Goal: Task Accomplishment & Management: Manage account settings

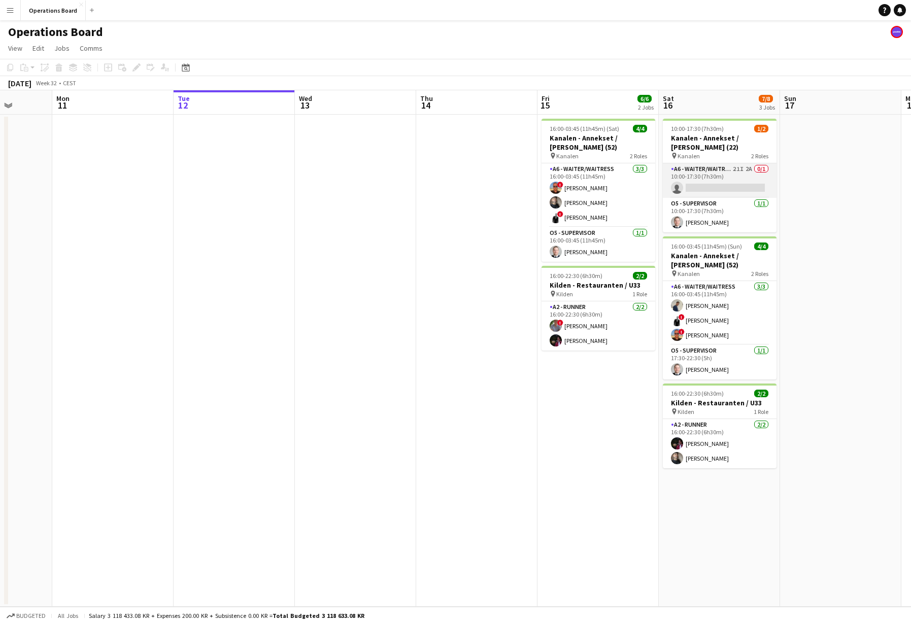
click at [751, 175] on app-card-role "A6 - WAITER/WAITRESS 21I 2A 0/1 10:00-17:30 (7h30m) single-neutral-actions" at bounding box center [720, 180] width 114 height 35
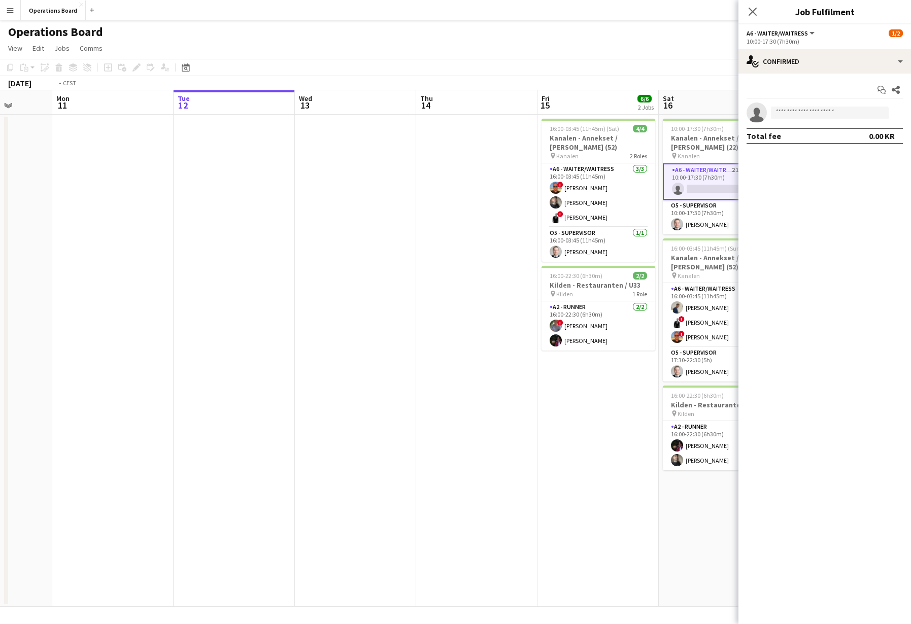
scroll to position [0, 329]
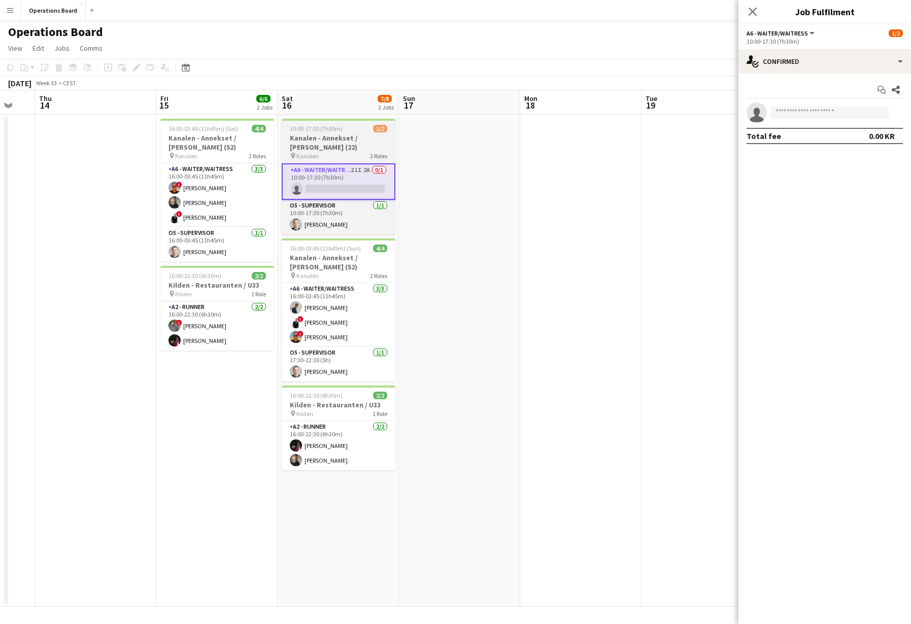
drag, startPoint x: 334, startPoint y: 138, endPoint x: 329, endPoint y: 150, distance: 13.2
click at [334, 138] on h3 "Kanalen - Annekset / [PERSON_NAME] (22)" at bounding box center [339, 142] width 114 height 18
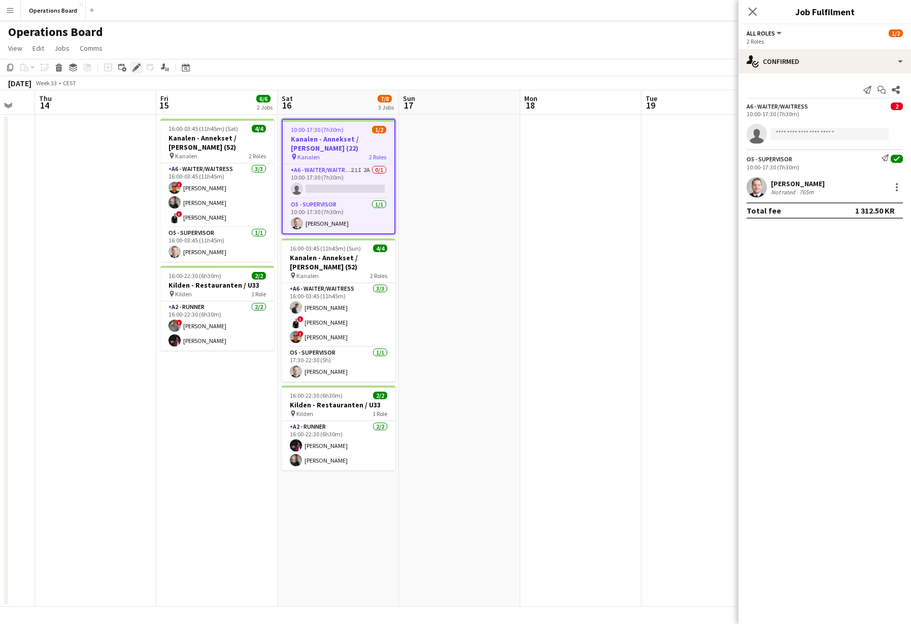
click at [132, 62] on div "Edit" at bounding box center [136, 67] width 12 height 12
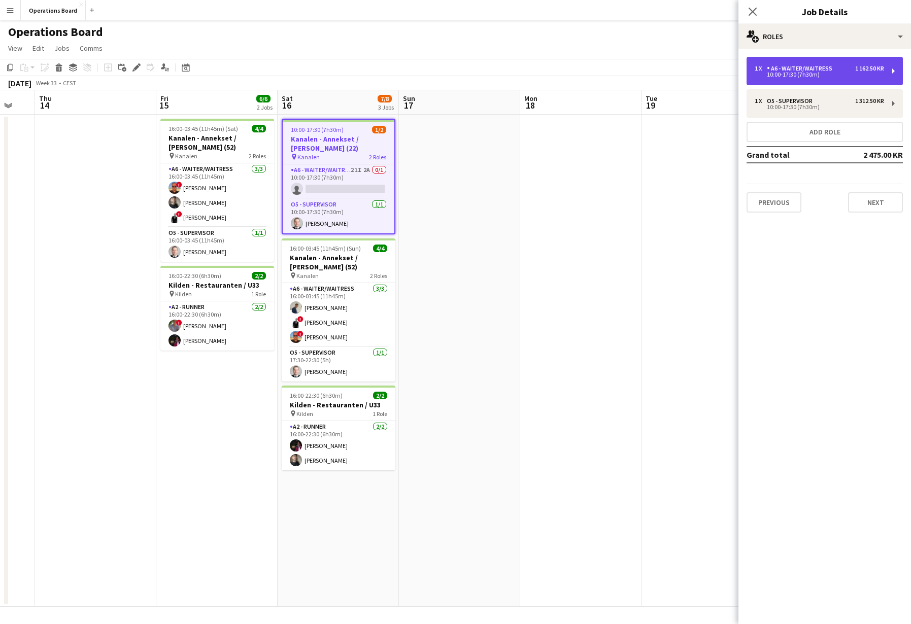
click at [785, 71] on div "A6 - WAITER/WAITRESS" at bounding box center [802, 68] width 70 height 7
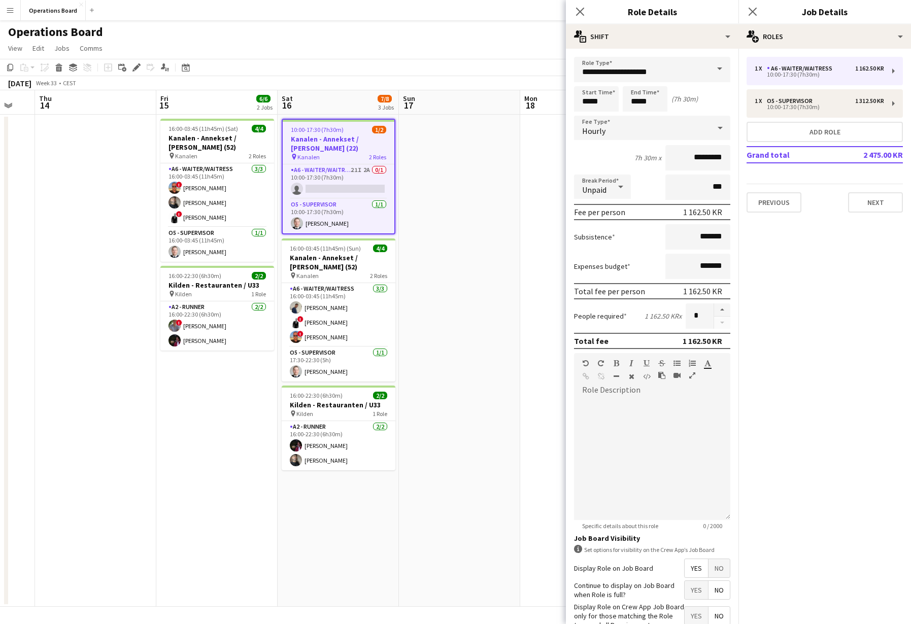
click at [746, 11] on app-icon "Close pop-in" at bounding box center [752, 12] width 12 height 12
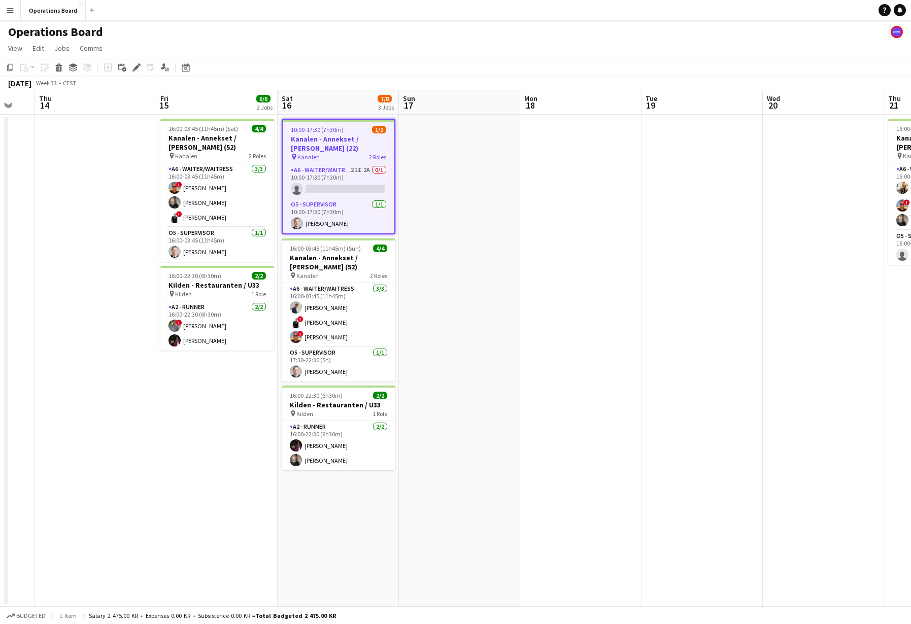
click at [353, 149] on h3 "Kanalen - Annekset / [PERSON_NAME] (22)" at bounding box center [339, 143] width 112 height 18
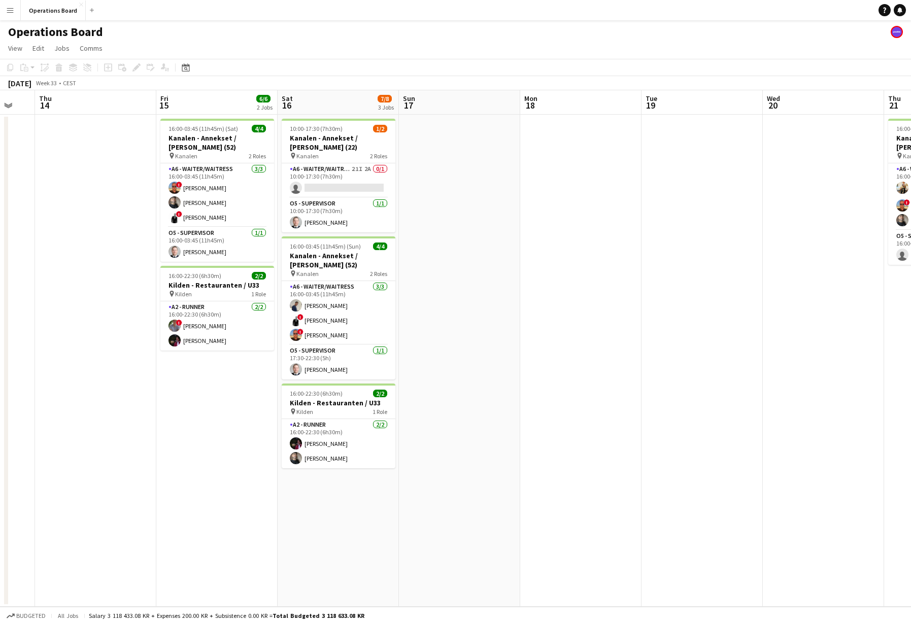
drag, startPoint x: 331, startPoint y: 181, endPoint x: 657, endPoint y: 108, distance: 333.8
click at [331, 181] on app-card-role "A6 - WAITER/WAITRESS 21I 2A 0/1 10:00-17:30 (7h30m) single-neutral-actions" at bounding box center [339, 180] width 114 height 35
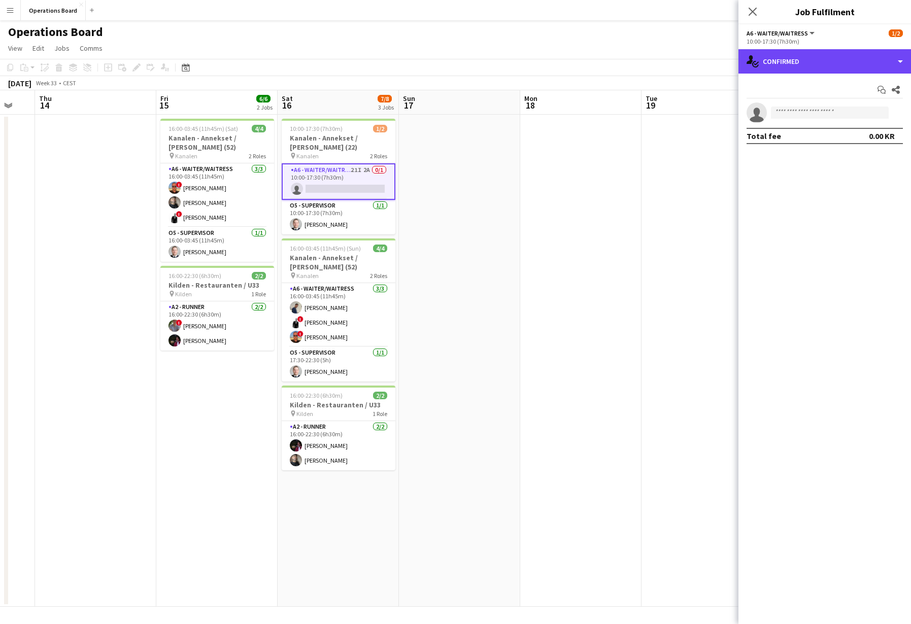
drag, startPoint x: 848, startPoint y: 63, endPoint x: 850, endPoint y: 84, distance: 20.4
click at [848, 63] on div "single-neutral-actions-check-2 Confirmed" at bounding box center [824, 61] width 173 height 24
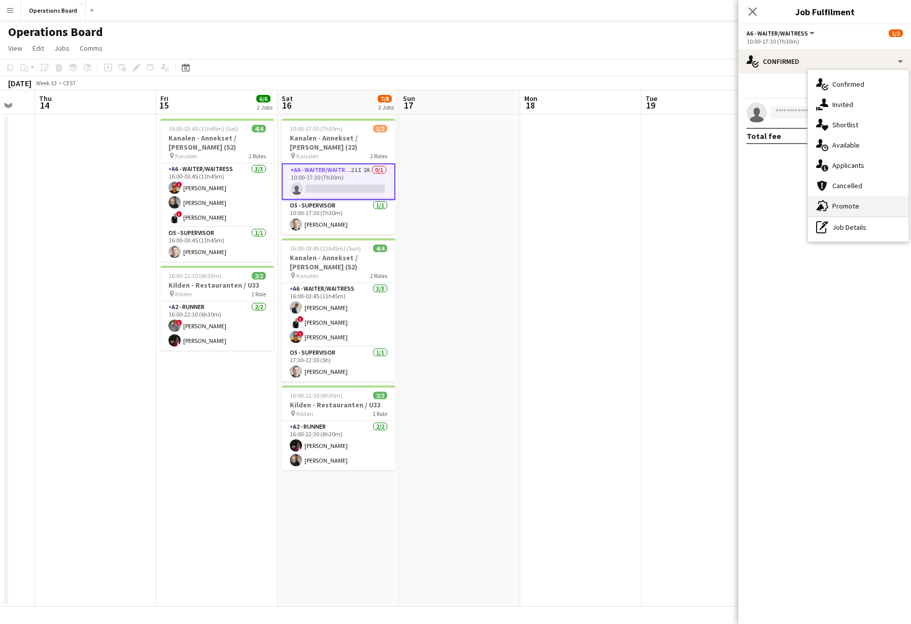
click at [845, 196] on div "advertising-megaphone Promote" at bounding box center [858, 206] width 100 height 20
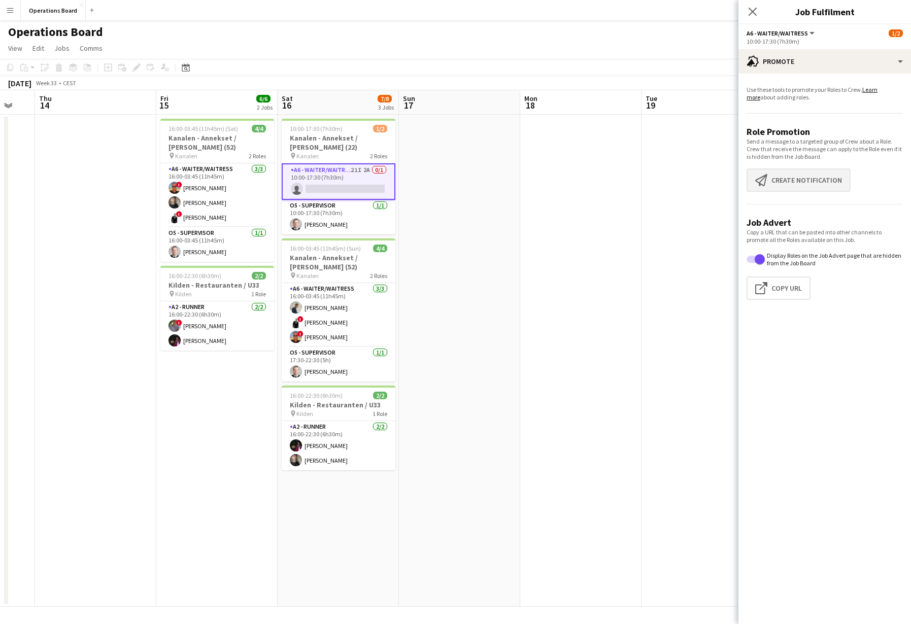
click at [826, 186] on button "Create notification Create notification" at bounding box center [798, 179] width 104 height 23
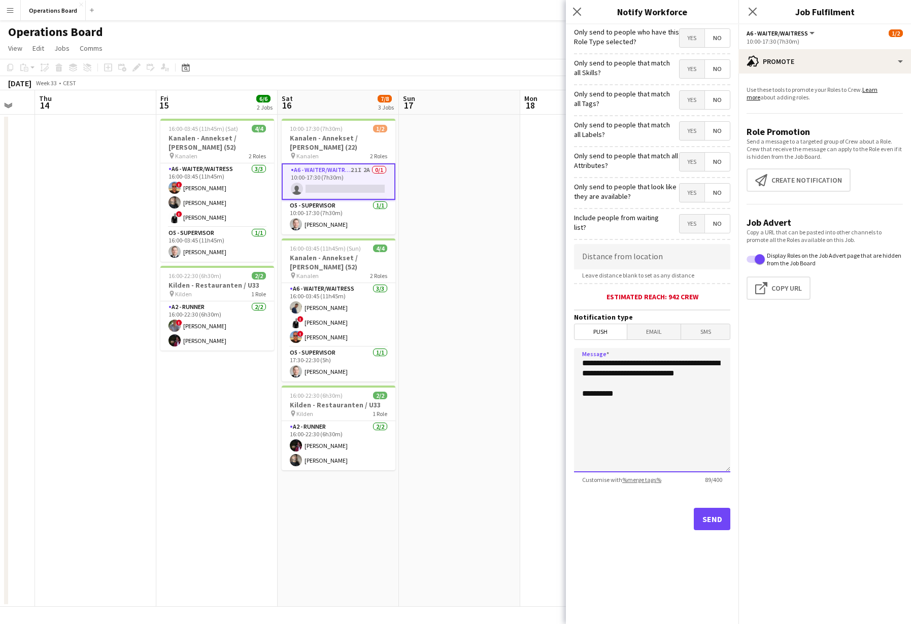
drag, startPoint x: 618, startPoint y: 387, endPoint x: 515, endPoint y: 322, distance: 121.5
click at [515, 322] on body "Menu Boards Boards Boards All jobs Status Workforce Workforce My Workforce Recr…" at bounding box center [455, 312] width 911 height 624
paste textarea "**********"
type textarea "**********"
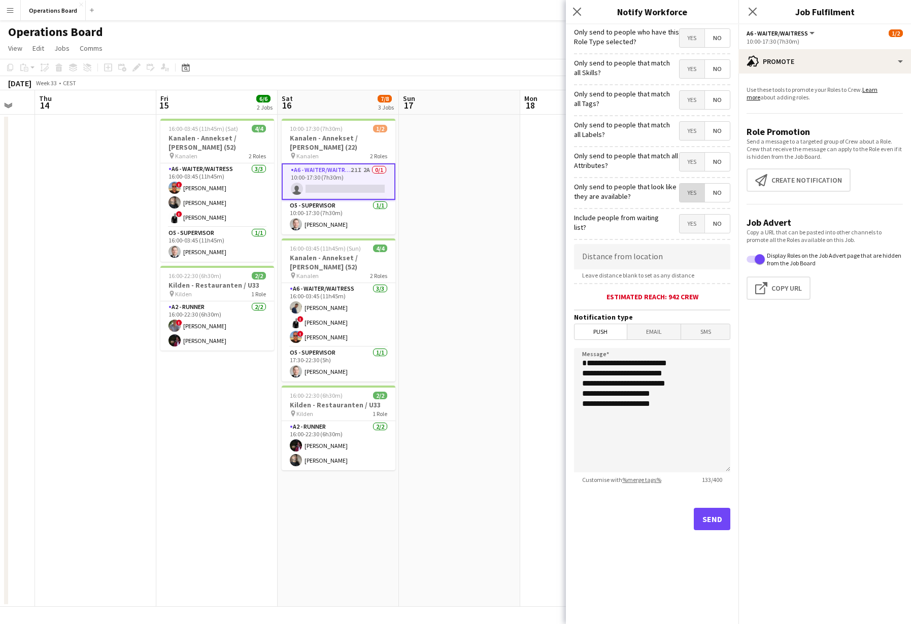
drag, startPoint x: 684, startPoint y: 194, endPoint x: 729, endPoint y: 390, distance: 200.9
click at [684, 194] on span "Yes" at bounding box center [691, 193] width 25 height 18
click at [717, 520] on button "Send" at bounding box center [712, 519] width 37 height 22
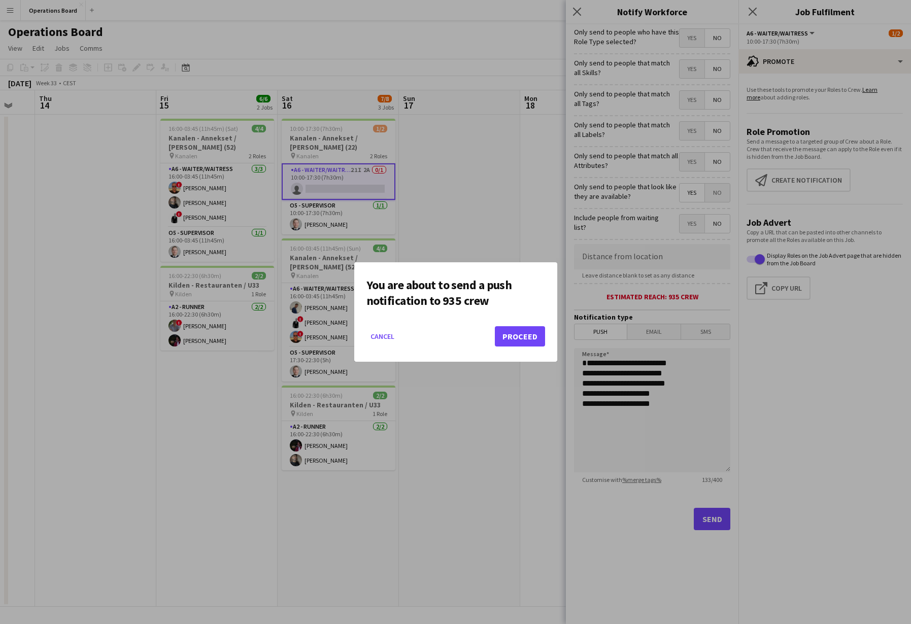
drag, startPoint x: 530, startPoint y: 336, endPoint x: 529, endPoint y: 347, distance: 10.2
click at [530, 336] on button "Proceed" at bounding box center [520, 336] width 50 height 20
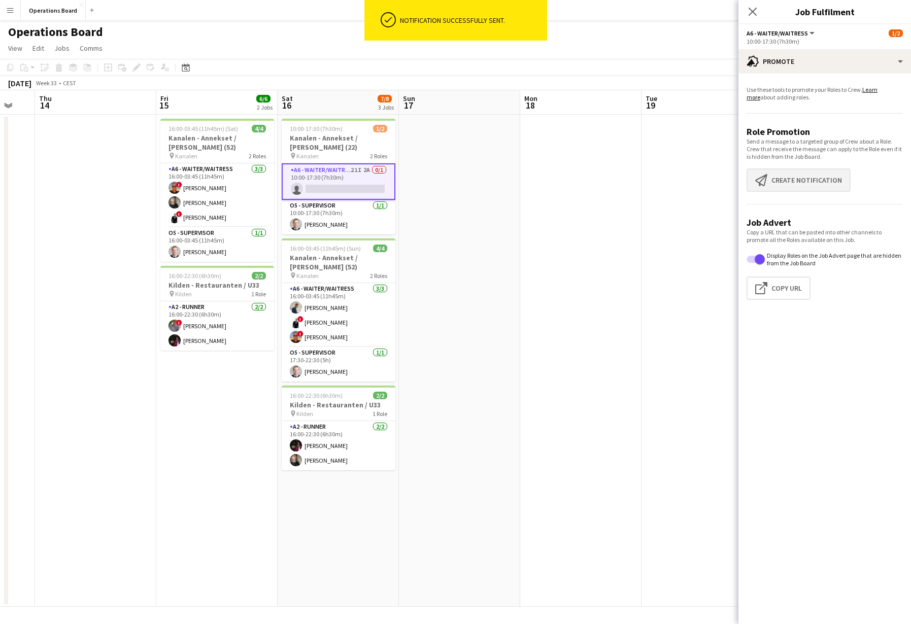
click at [777, 181] on button "Create notification Create notification" at bounding box center [798, 179] width 104 height 23
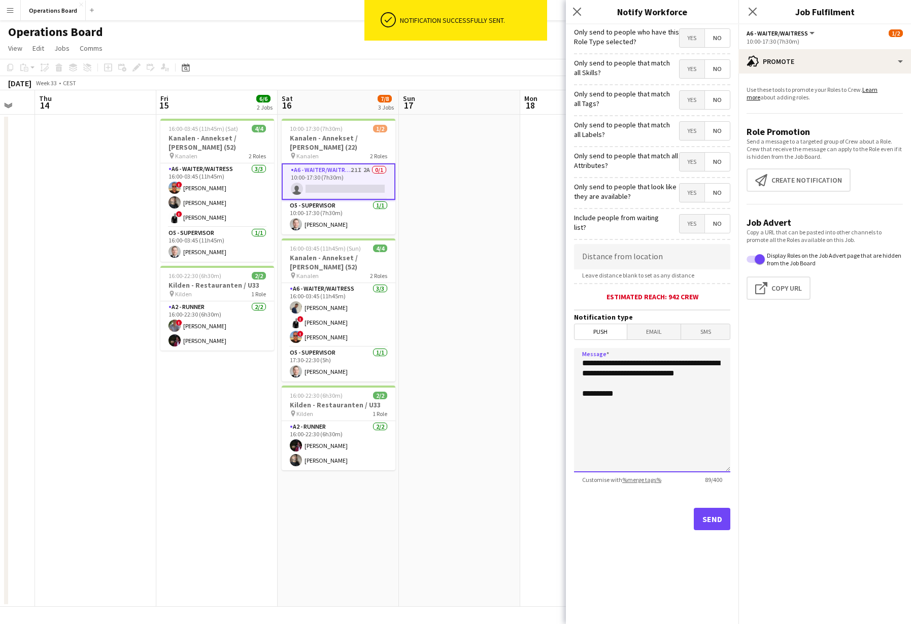
drag, startPoint x: 651, startPoint y: 398, endPoint x: 486, endPoint y: 324, distance: 181.2
click at [486, 325] on body "ok-circled Notification successfully sent. Menu Boards Boards Boards All jobs S…" at bounding box center [455, 312] width 911 height 624
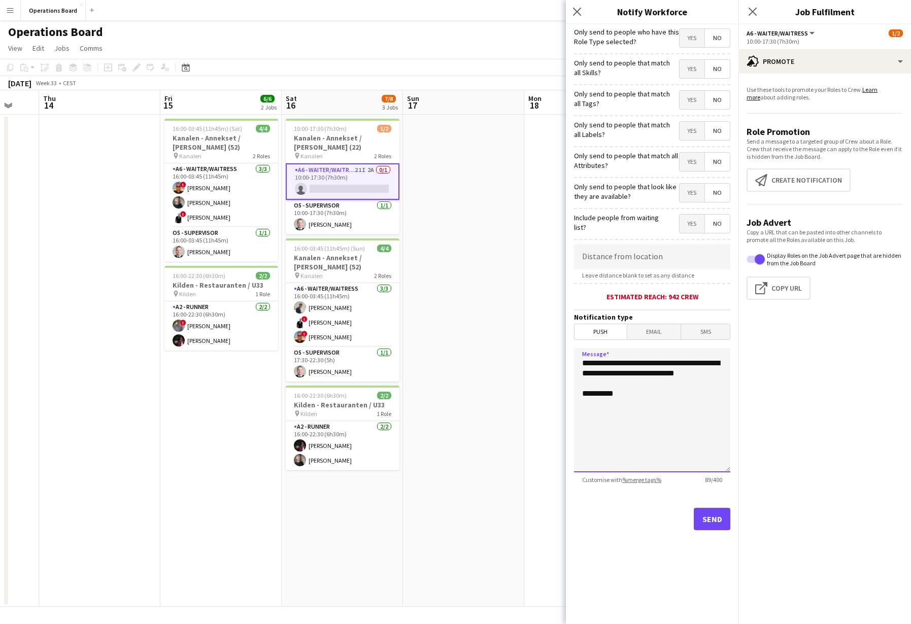
drag, startPoint x: 654, startPoint y: 416, endPoint x: 480, endPoint y: 318, distance: 199.3
click at [481, 319] on body "Menu Boards Boards Boards All jobs Status Workforce Workforce My Workforce Recr…" at bounding box center [455, 312] width 911 height 624
paste textarea "**********"
type textarea "**********"
click at [752, 14] on icon "Close pop-in" at bounding box center [752, 12] width 10 height 10
